Goal: Task Accomplishment & Management: Manage account settings

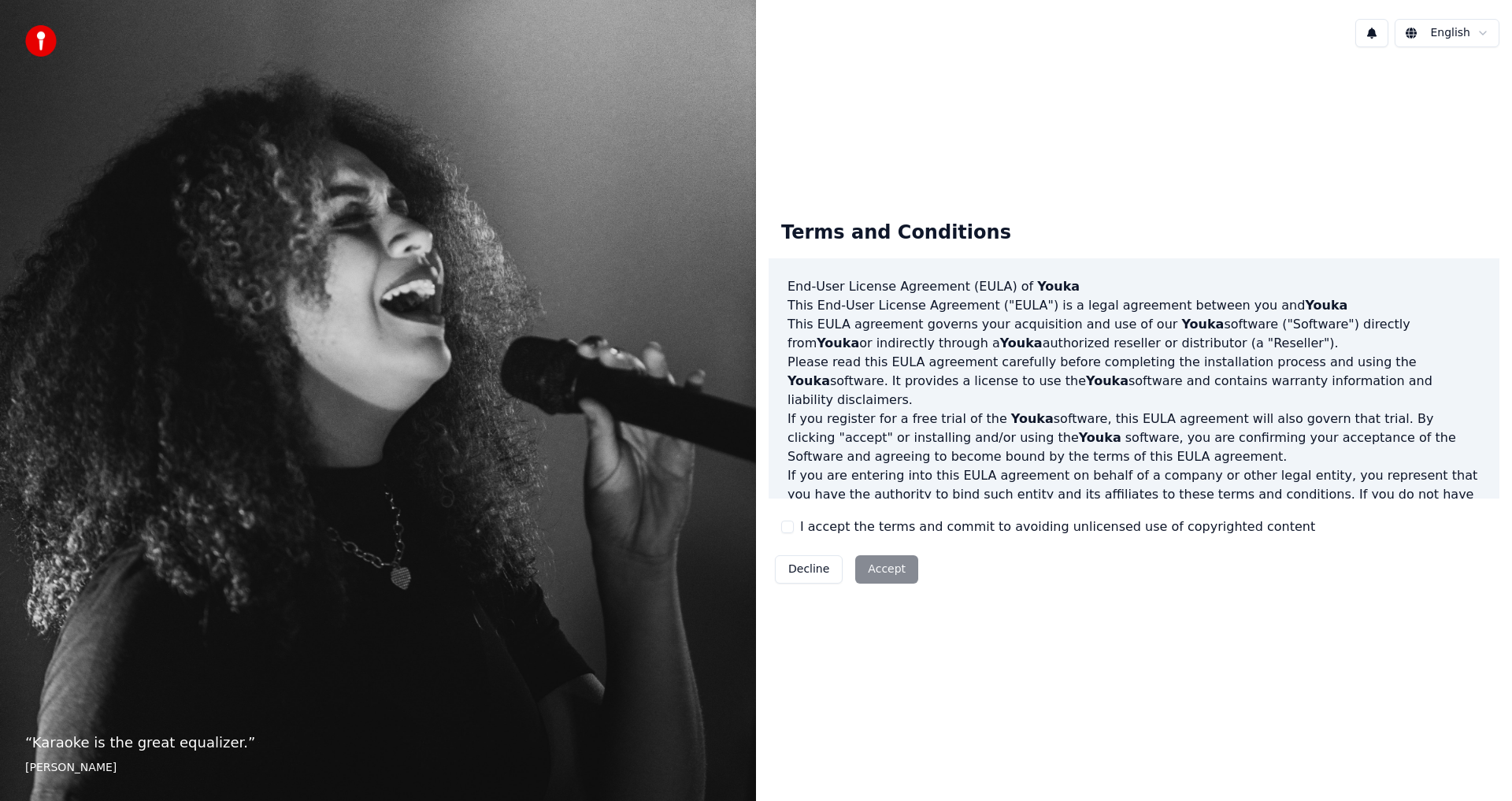
click at [13, 167] on div "“ Karaoke is the great equalizer. ” Aisha Tyler" at bounding box center [378, 400] width 756 height 801
click at [805, 526] on label "I accept the terms and commit to avoiding unlicensed use of copyrighted content" at bounding box center [1057, 527] width 515 height 19
click at [793, 526] on button "I accept the terms and commit to avoiding unlicensed use of copyrighted content" at bounding box center [788, 526] width 13 height 13
click at [882, 566] on button "Accept" at bounding box center [886, 569] width 63 height 28
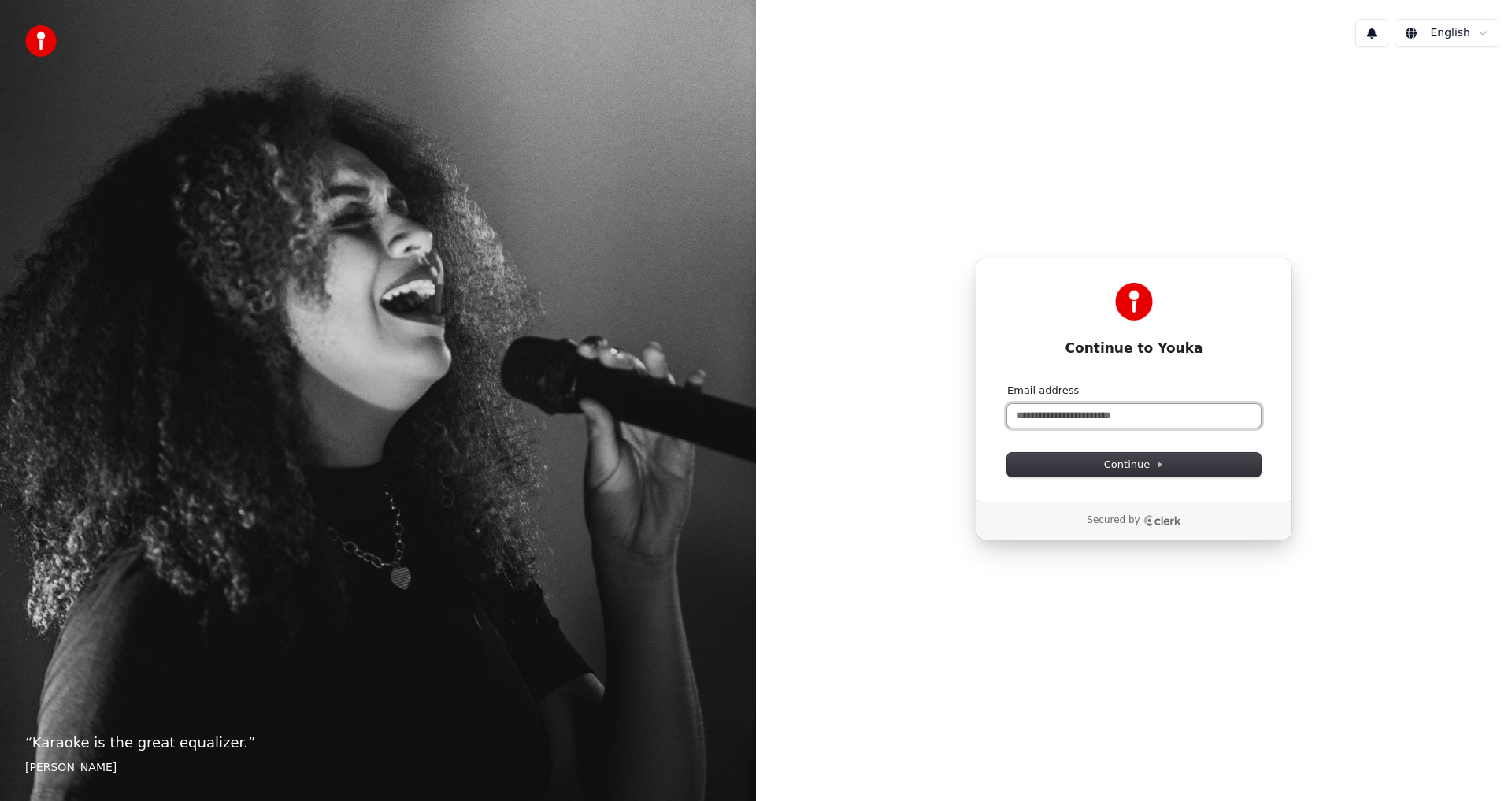
click at [1093, 417] on input "Email address" at bounding box center [1134, 415] width 254 height 24
click at [1151, 460] on span "Continue" at bounding box center [1134, 464] width 60 height 14
type input "**********"
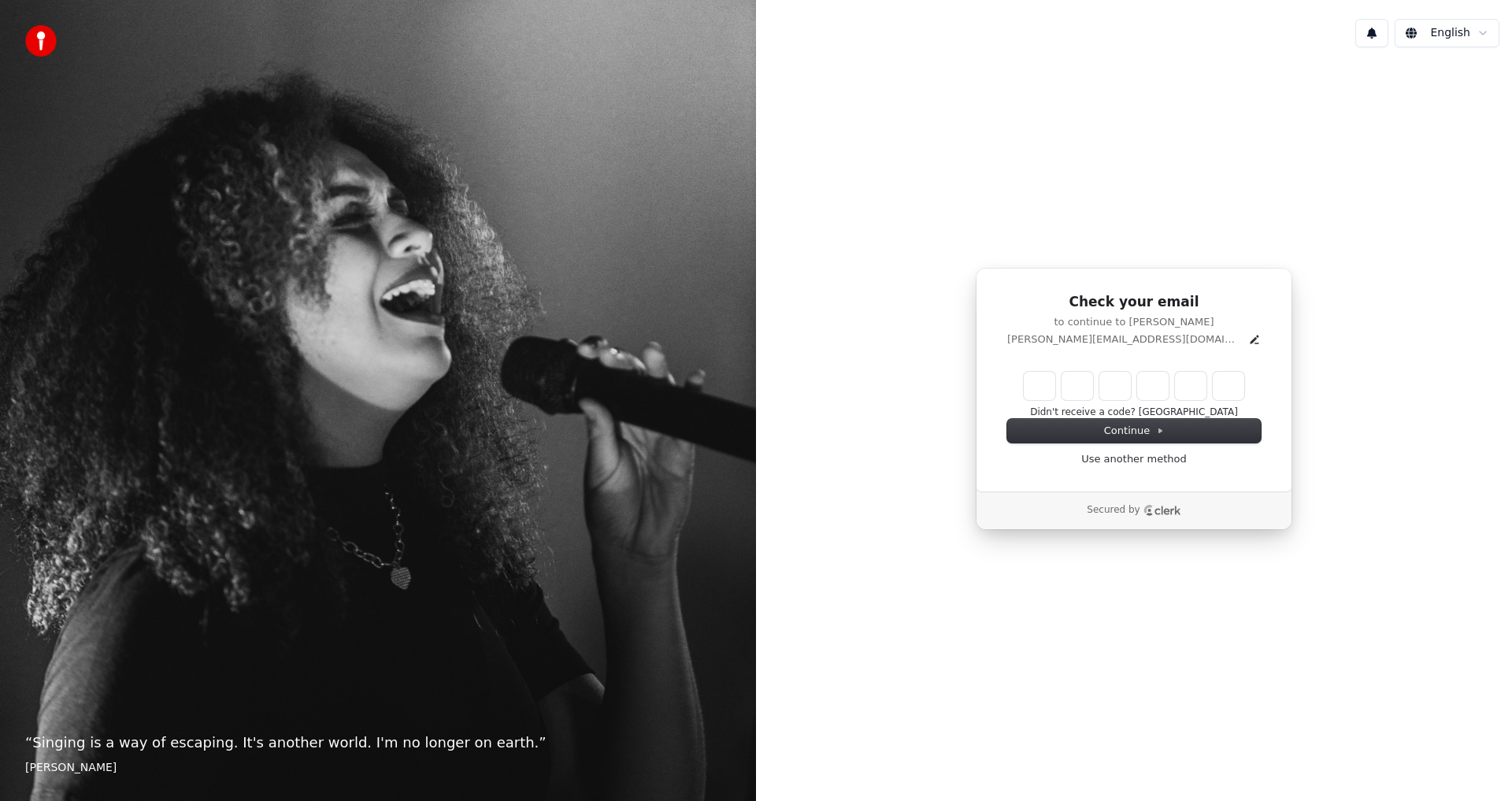
click at [1039, 391] on input "Enter verification code" at bounding box center [1133, 386] width 220 height 28
type input "*"
type input "******"
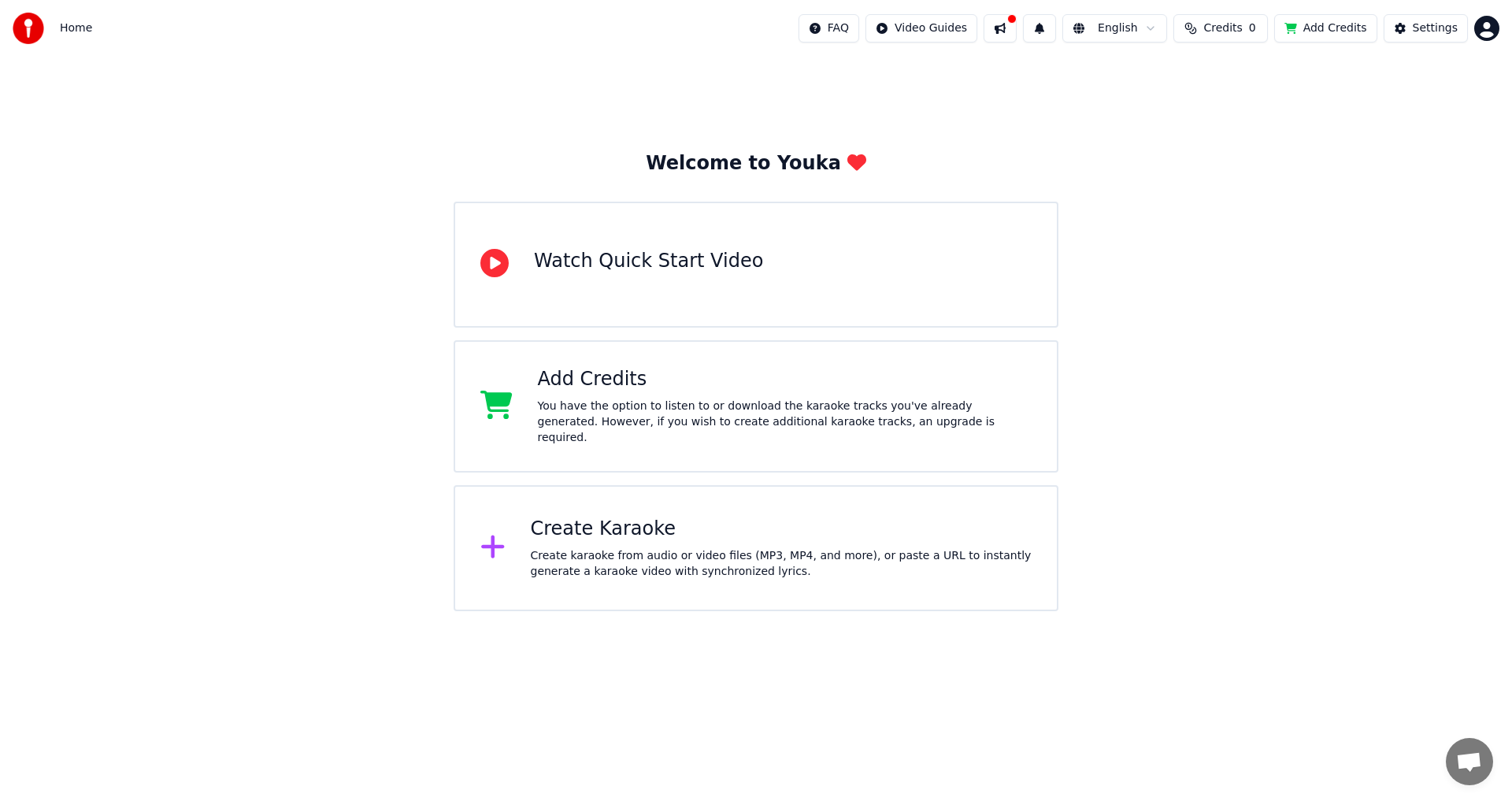
click at [1226, 26] on span "Credits" at bounding box center [1222, 28] width 38 height 15
click at [587, 389] on div "Add Credits" at bounding box center [785, 380] width 495 height 26
drag, startPoint x: 1126, startPoint y: 249, endPoint x: 1209, endPoint y: 147, distance: 131.5
click at [1137, 235] on div "Welcome to Youka Watch Quick Start Video Add Credits You have the option to lis…" at bounding box center [756, 334] width 1512 height 554
click at [1242, 28] on span "Credits" at bounding box center [1222, 28] width 38 height 15
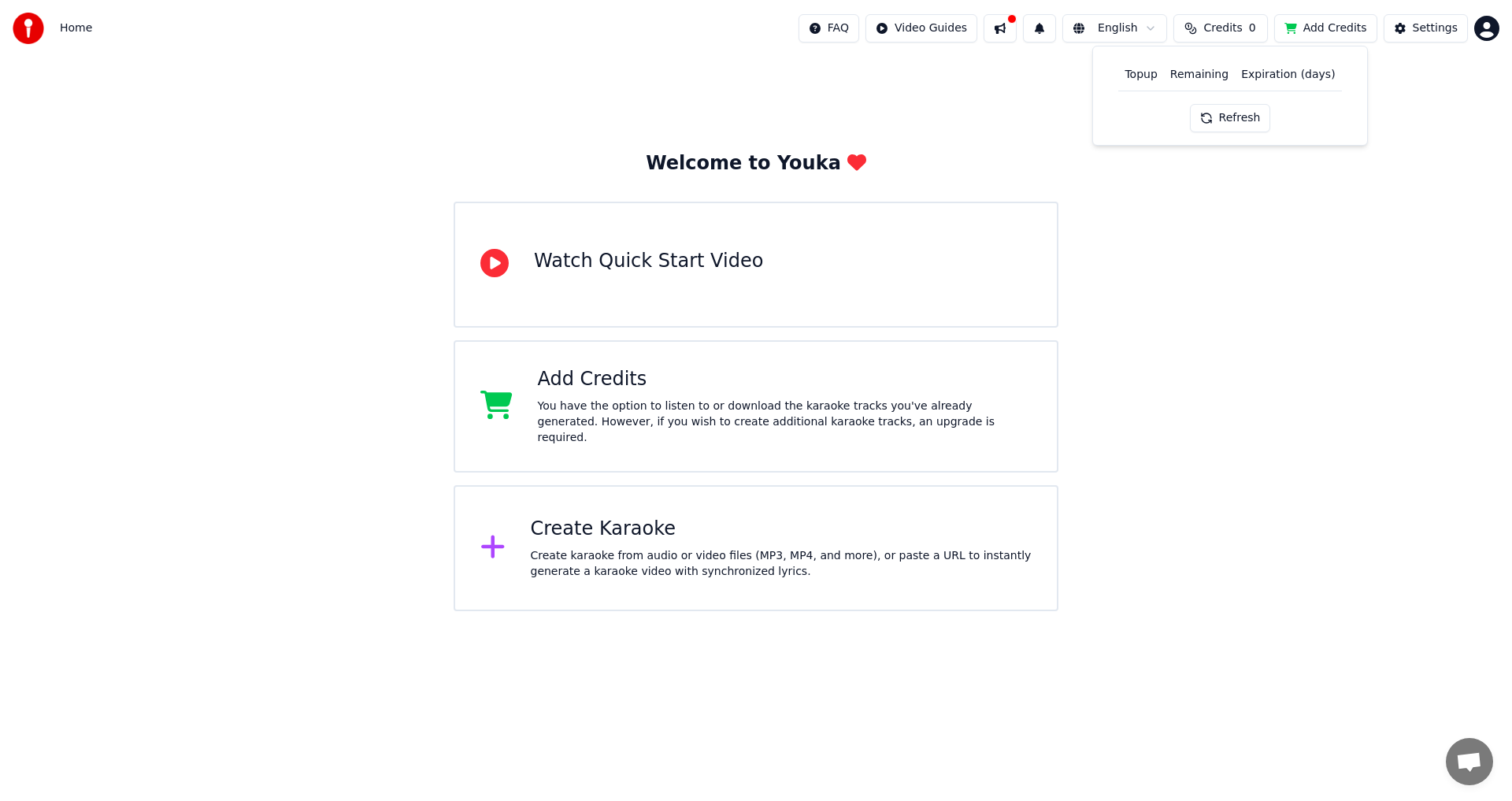
click at [1222, 116] on button "Refresh" at bounding box center [1230, 117] width 81 height 28
click at [1423, 24] on div "Settings" at bounding box center [1435, 28] width 45 height 15
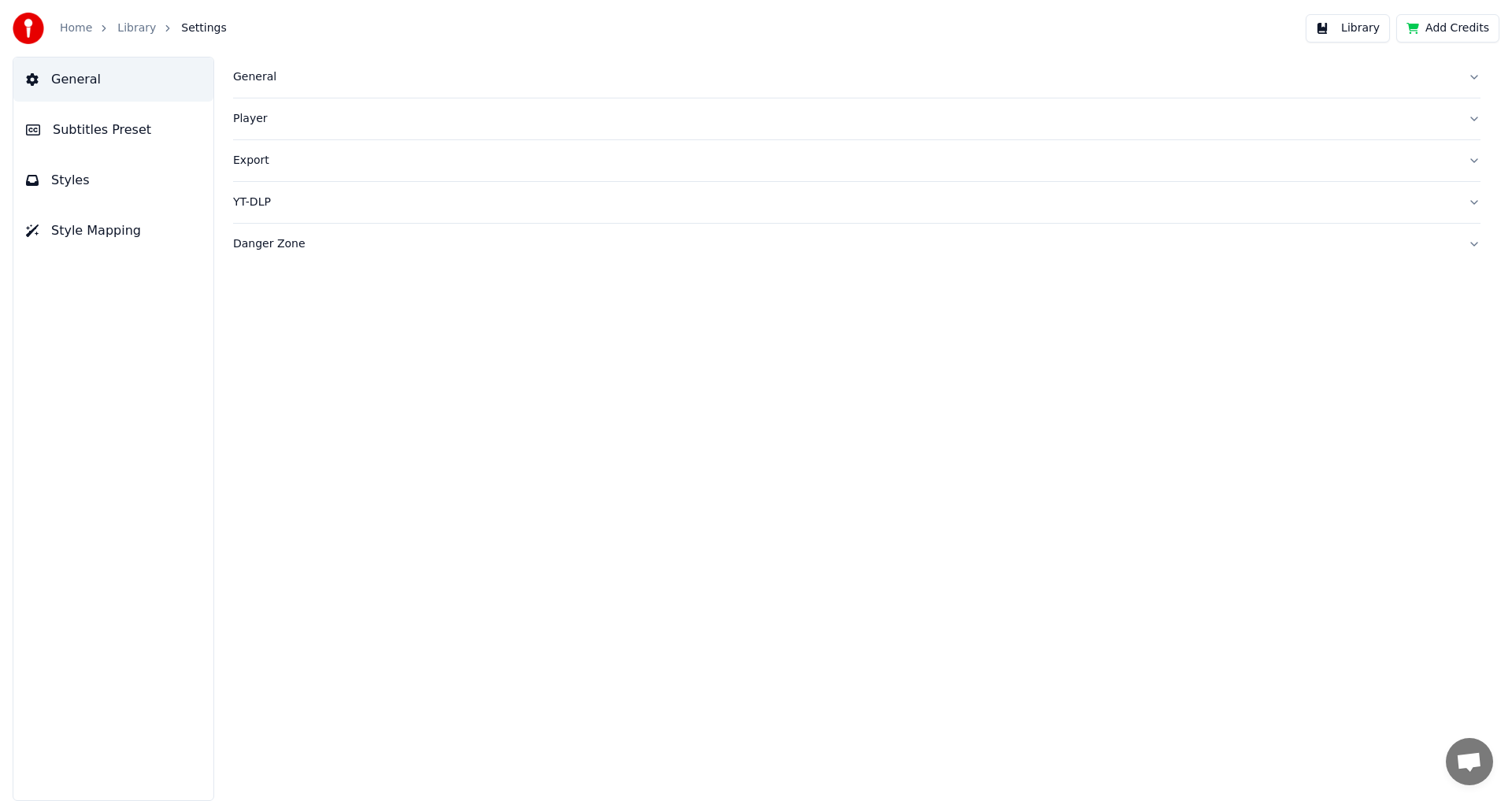
drag, startPoint x: 72, startPoint y: 362, endPoint x: 452, endPoint y: 266, distance: 391.9
click at [72, 360] on div "General Subtitles Preset Styles Style Mapping" at bounding box center [113, 429] width 202 height 744
click at [1362, 26] on button "Library" at bounding box center [1347, 28] width 84 height 28
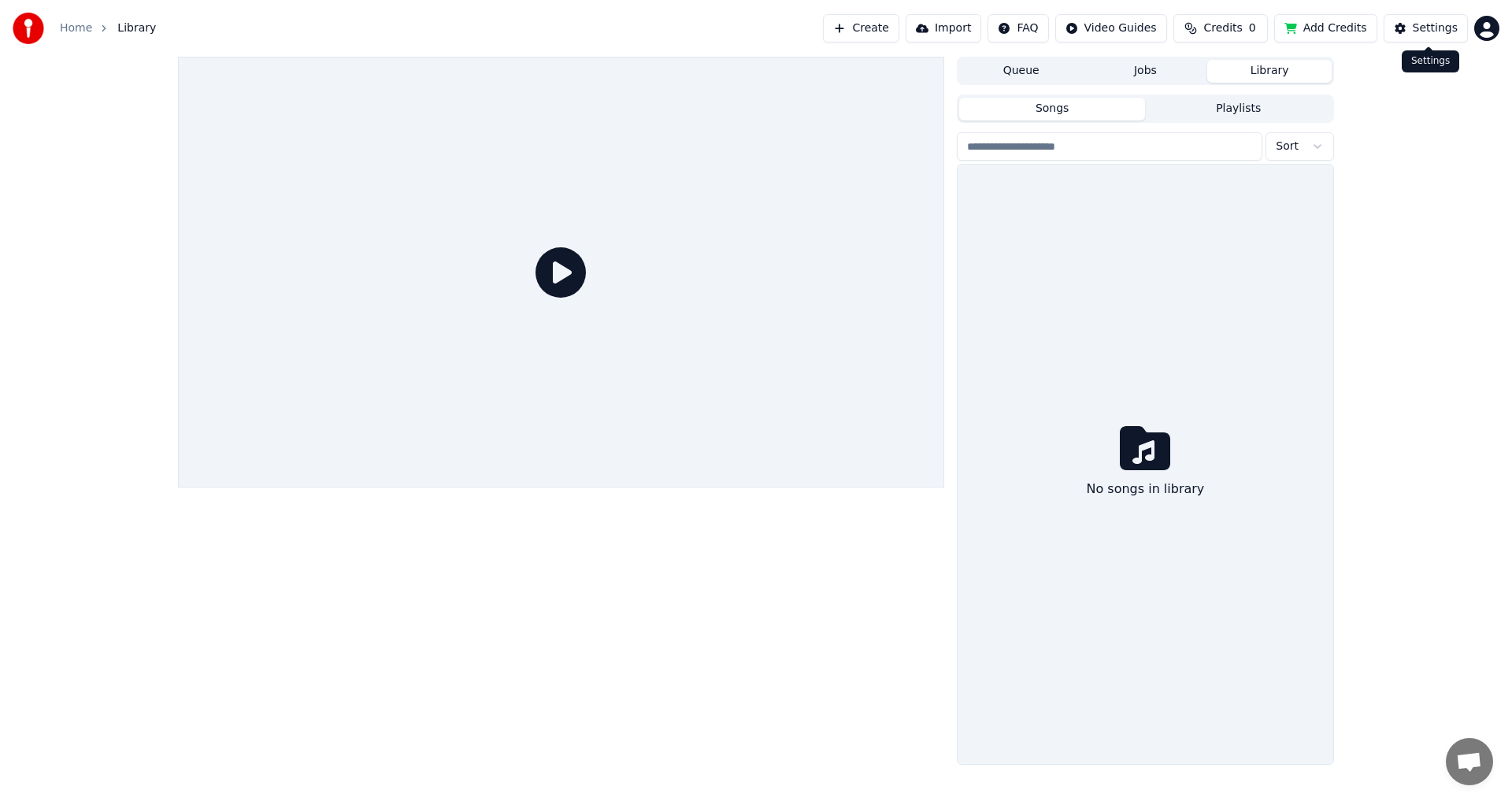
click at [1405, 26] on button "Settings" at bounding box center [1425, 28] width 84 height 28
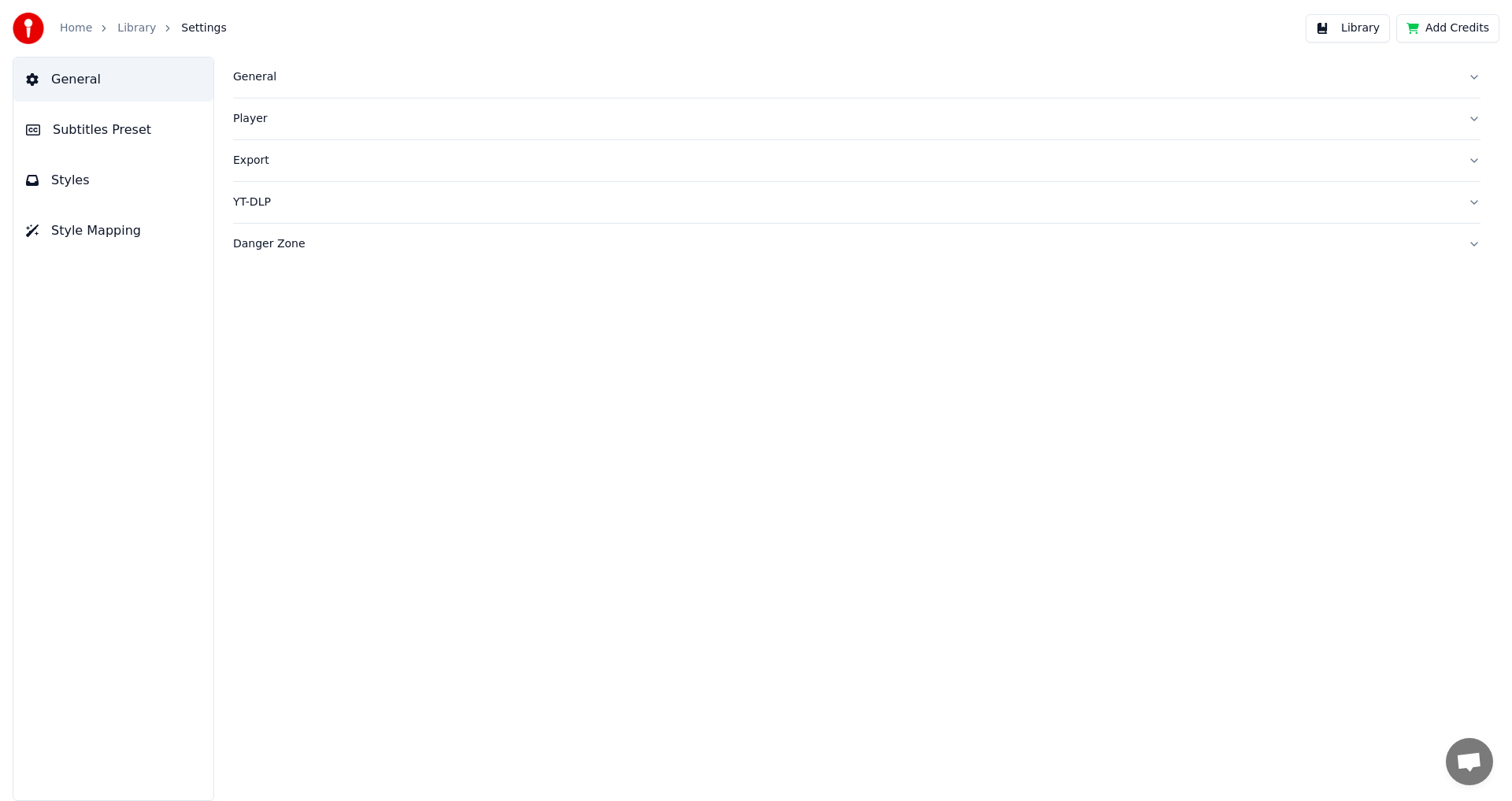
click at [1367, 23] on button "Library" at bounding box center [1347, 28] width 84 height 28
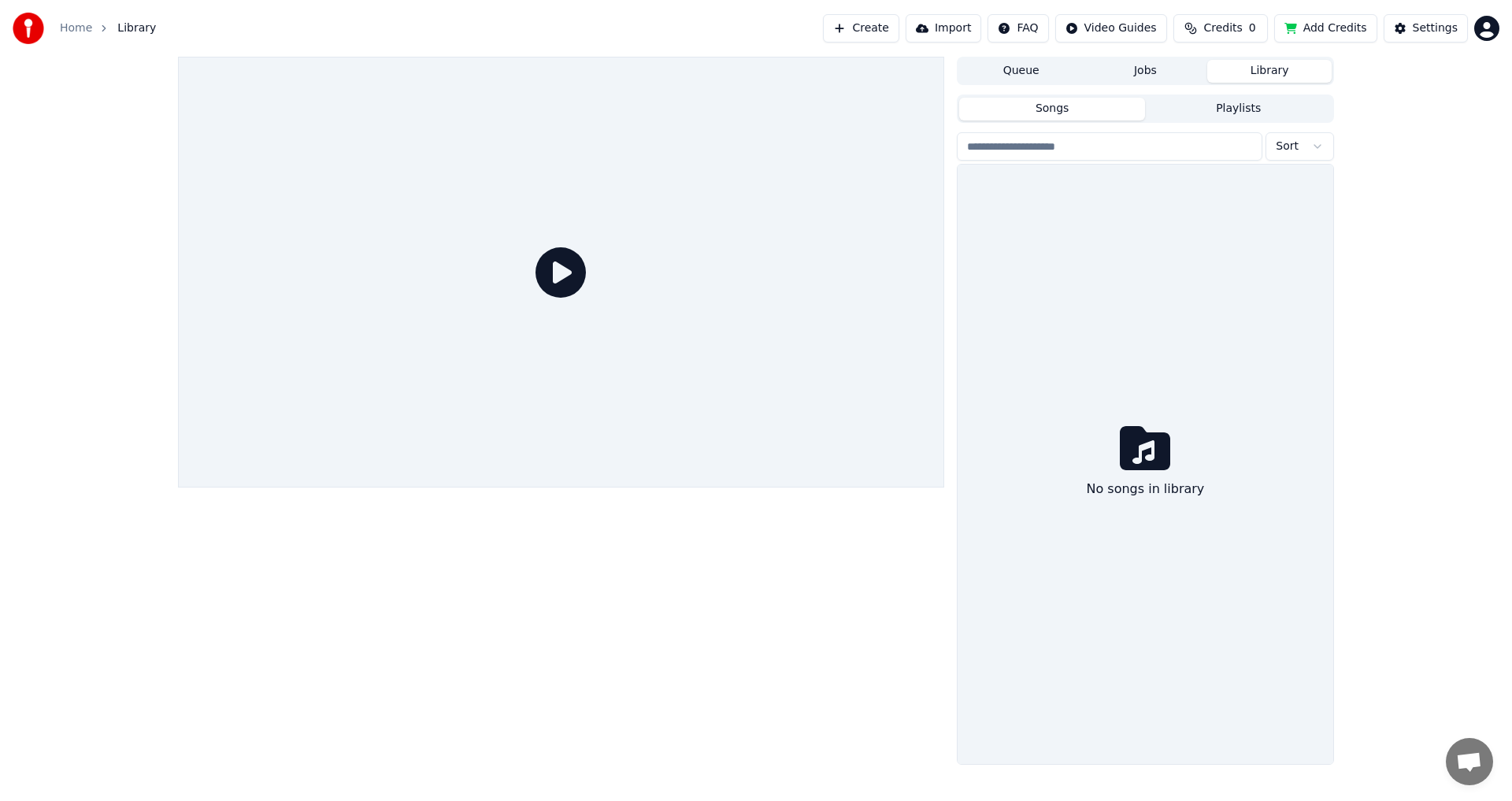
click at [1145, 68] on button "Jobs" at bounding box center [1146, 71] width 124 height 23
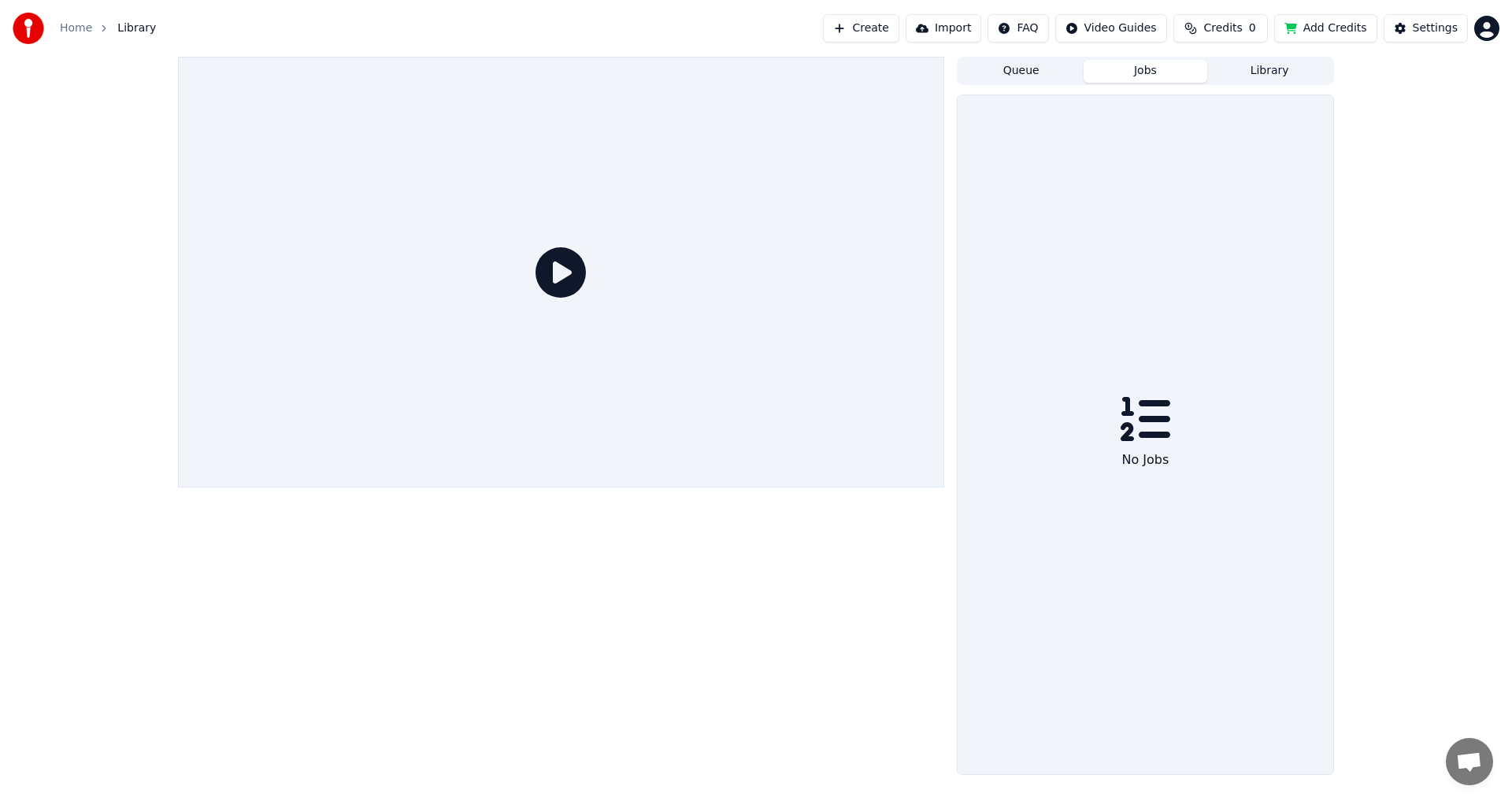
click at [1024, 73] on button "Queue" at bounding box center [1022, 71] width 124 height 23
click at [1139, 74] on button "Jobs" at bounding box center [1146, 71] width 124 height 23
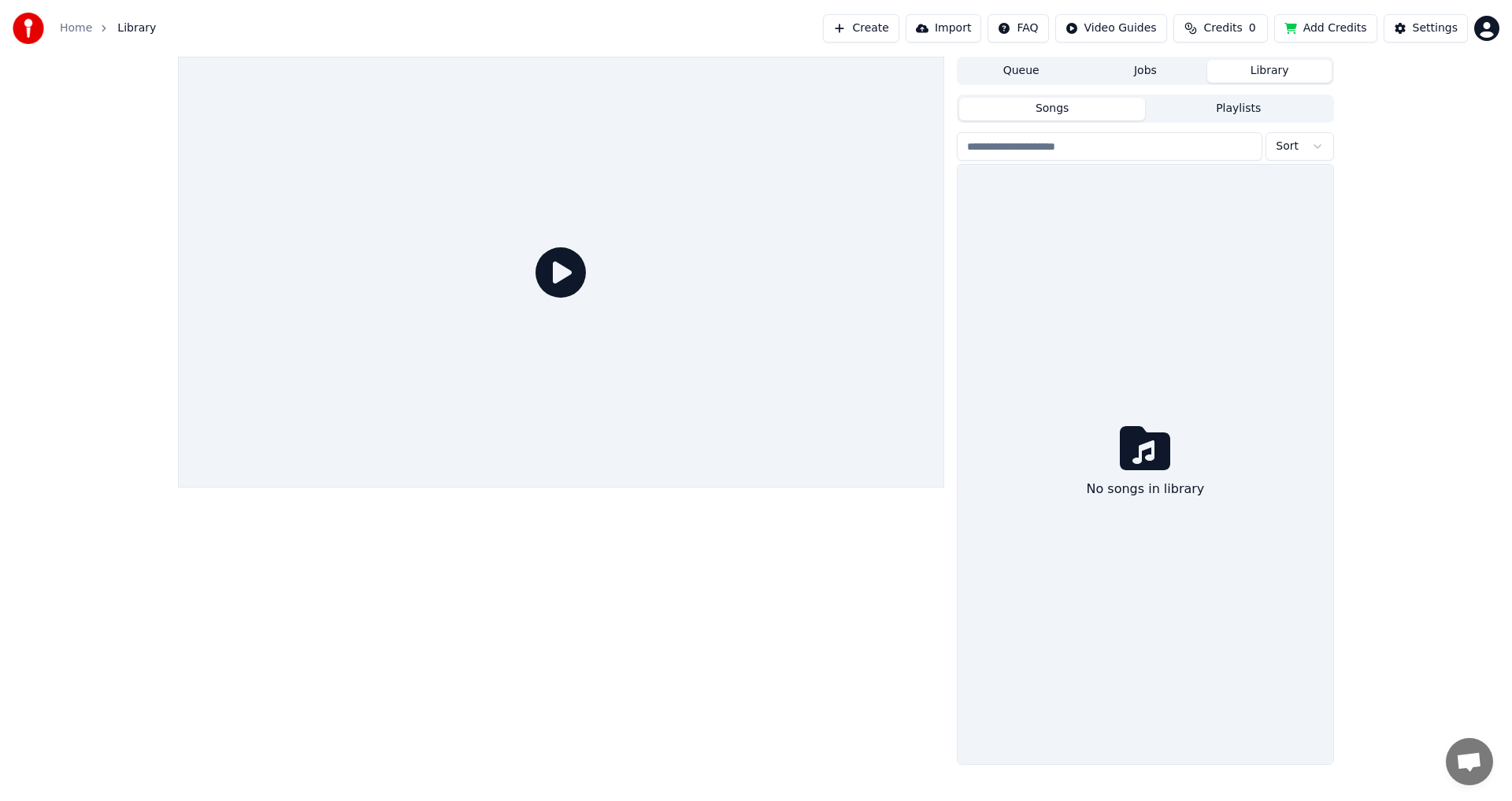
click at [1271, 74] on button "Library" at bounding box center [1269, 71] width 124 height 23
drag, startPoint x: 1369, startPoint y: 78, endPoint x: 1350, endPoint y: 41, distance: 41.6
click at [1369, 76] on div "Queue Jobs Library Songs Playlists Sort No songs in library" at bounding box center [756, 410] width 1512 height 707
click at [1343, 26] on button "Add Credits" at bounding box center [1325, 28] width 103 height 28
click at [1239, 28] on span "Credits" at bounding box center [1222, 28] width 38 height 15
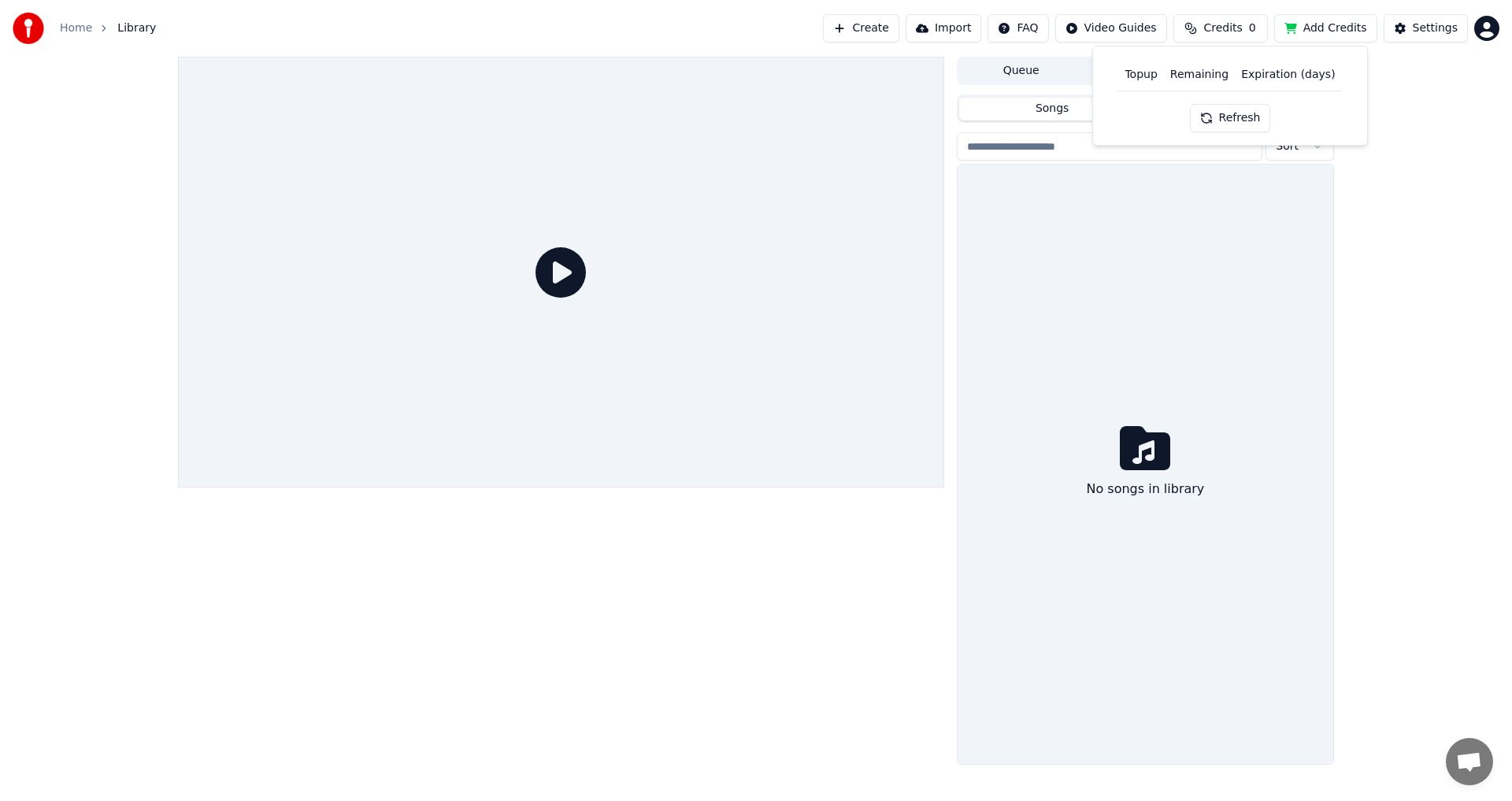
click at [1137, 30] on html "Home Library Create Import FAQ Video Guides Credits 0 Add Credits Settings Queu…" at bounding box center [756, 400] width 1512 height 801
click at [1033, 27] on html "Home Library Create Import FAQ Video Guides Credits 0 Add Credits Settings Queu…" at bounding box center [756, 400] width 1512 height 801
click at [971, 28] on button "Import" at bounding box center [943, 28] width 76 height 28
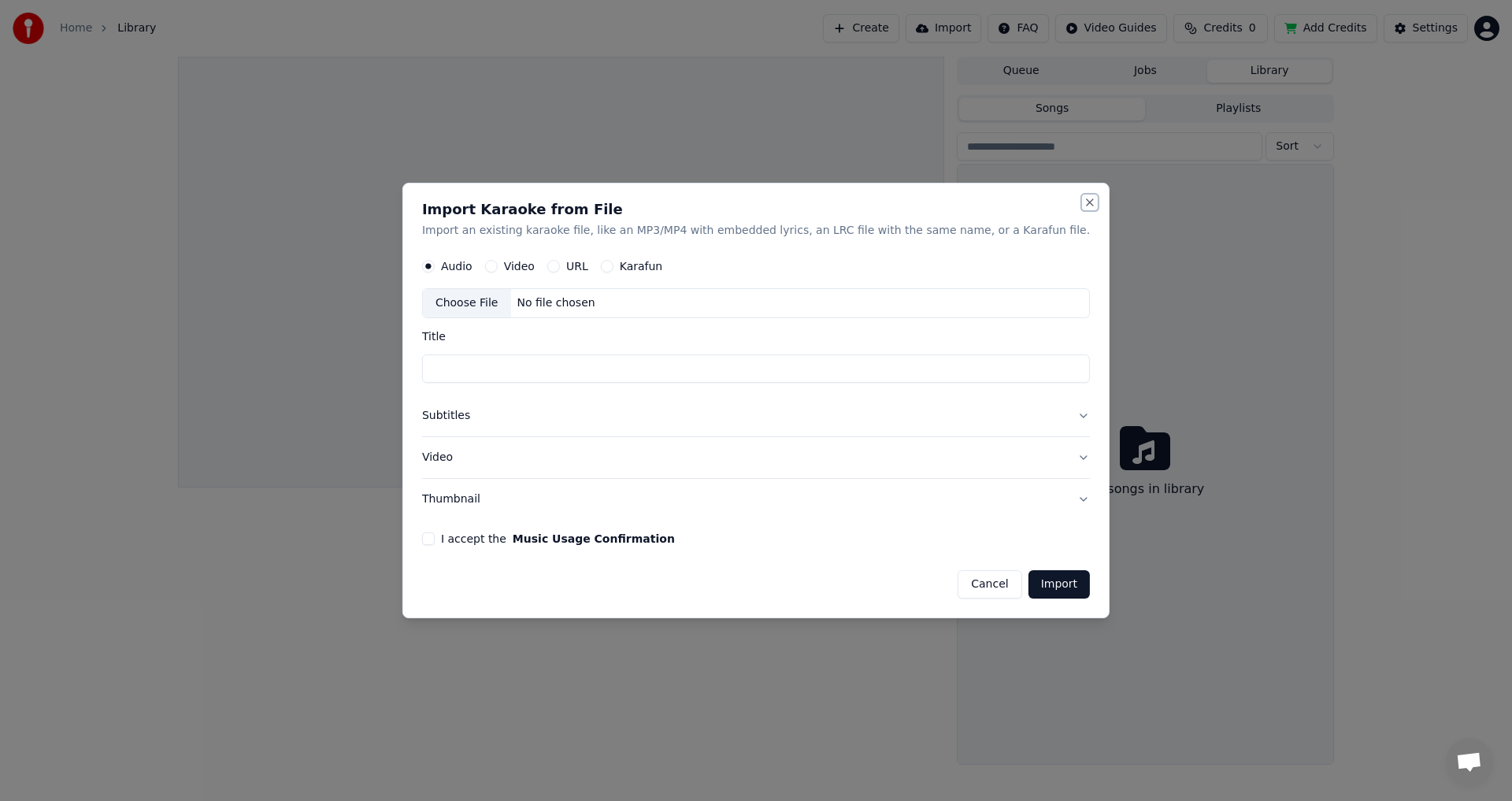
drag, startPoint x: 1048, startPoint y: 197, endPoint x: 679, endPoint y: 217, distance: 369.5
click at [753, 192] on div "Import Karaoke from File Import an existing karaoke file, like an MP3/MP4 with …" at bounding box center [756, 401] width 707 height 436
click at [663, 265] on label "Karafun" at bounding box center [641, 266] width 43 height 11
click at [613, 265] on button "Karafun" at bounding box center [607, 266] width 13 height 13
click at [958, 576] on button "Cancel" at bounding box center [989, 584] width 64 height 28
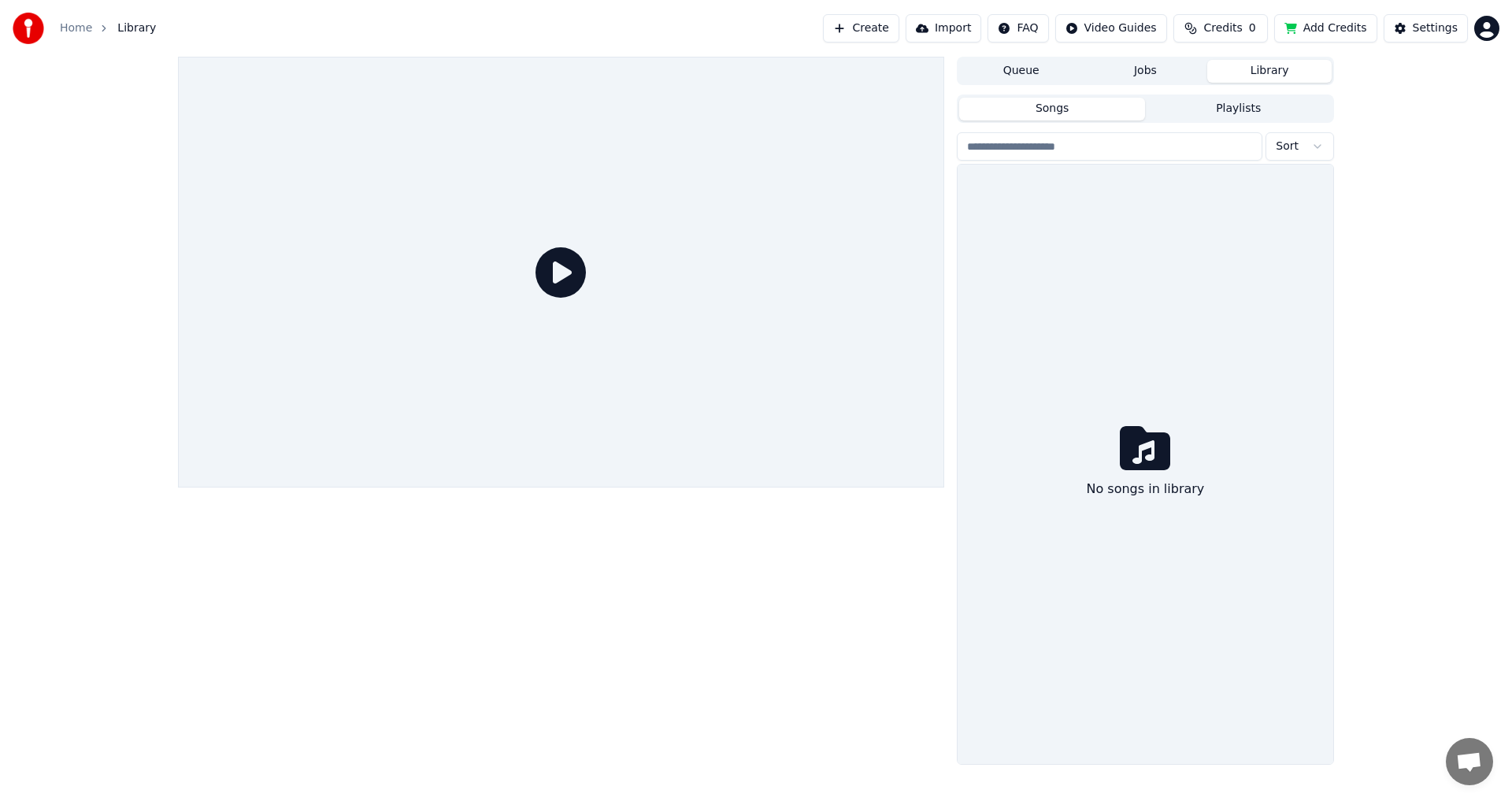
click at [1210, 193] on div "No songs in library" at bounding box center [1145, 464] width 375 height 599
click at [1486, 26] on html "Home Library Create Import FAQ Video Guides Credits 0 Add Credits Settings Queu…" at bounding box center [756, 400] width 1512 height 801
click at [1359, 174] on span "Sign Out" at bounding box center [1381, 181] width 47 height 15
